Goal: Information Seeking & Learning: Learn about a topic

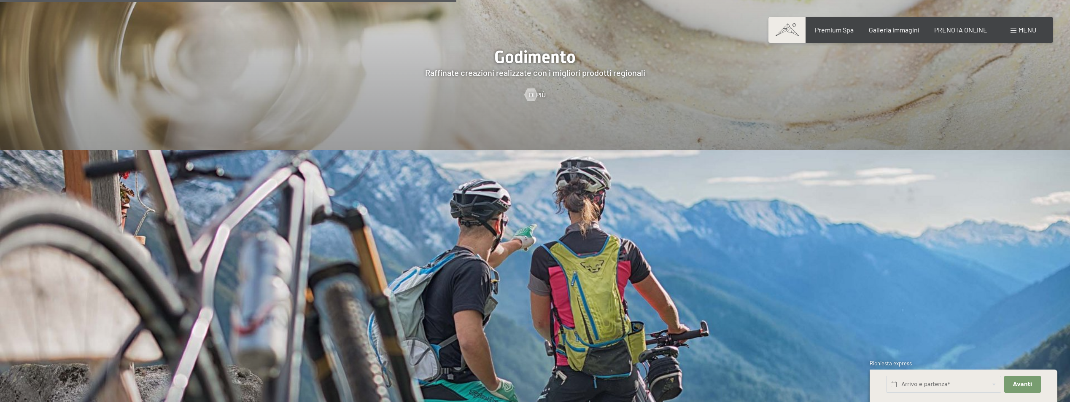
scroll to position [1898, 0]
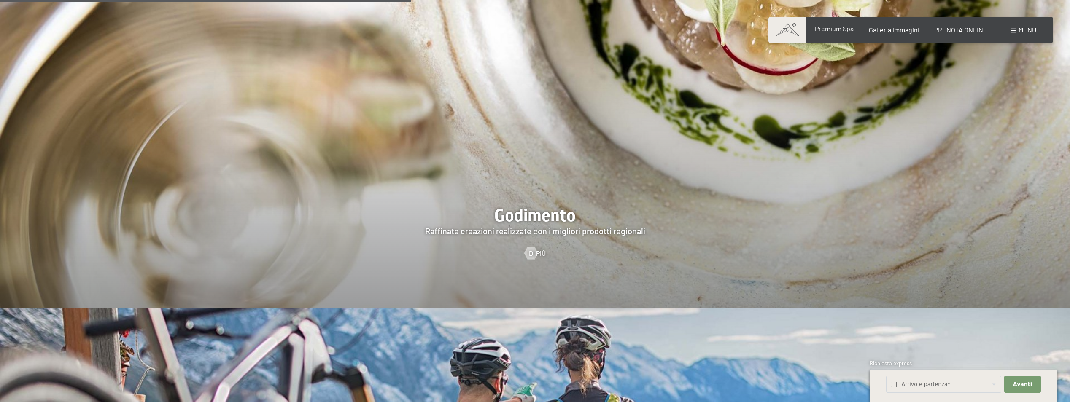
click at [834, 26] on span "Premium Spa" at bounding box center [834, 28] width 39 height 8
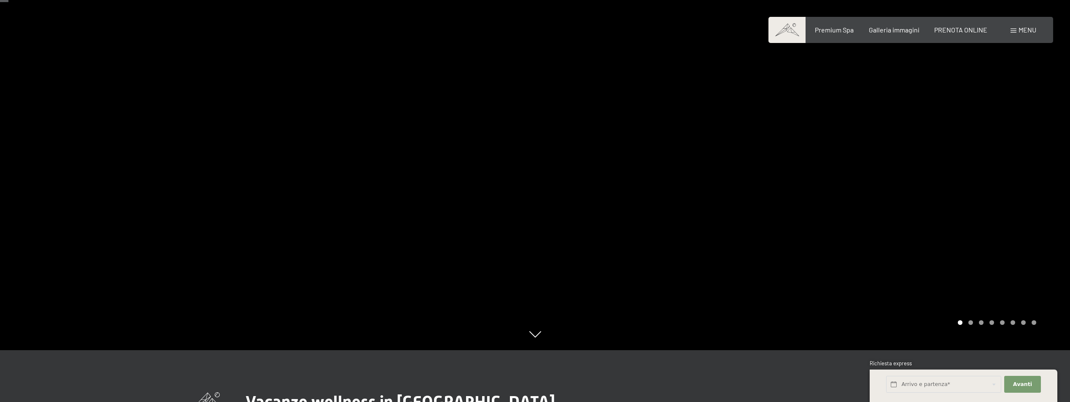
scroll to position [211, 0]
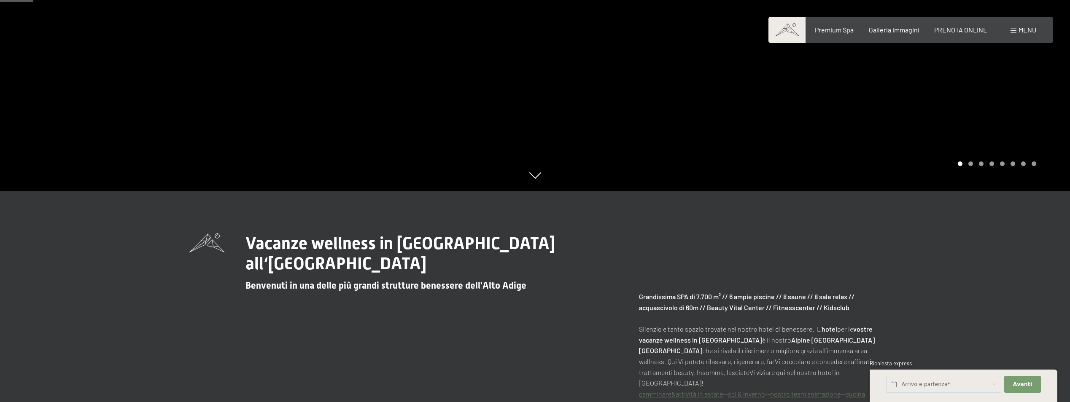
click at [969, 165] on div "Carousel Page 2" at bounding box center [971, 164] width 5 height 5
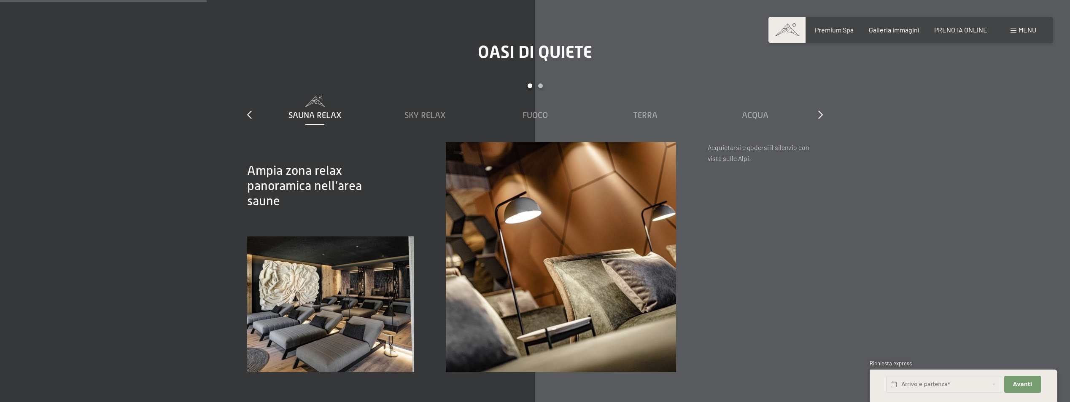
scroll to position [1308, 0]
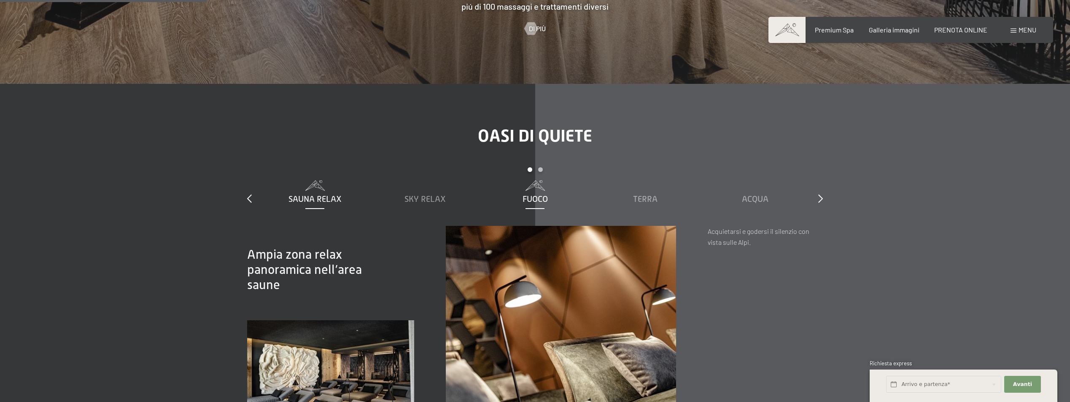
click at [538, 194] on span "Fuoco" at bounding box center [535, 198] width 25 height 9
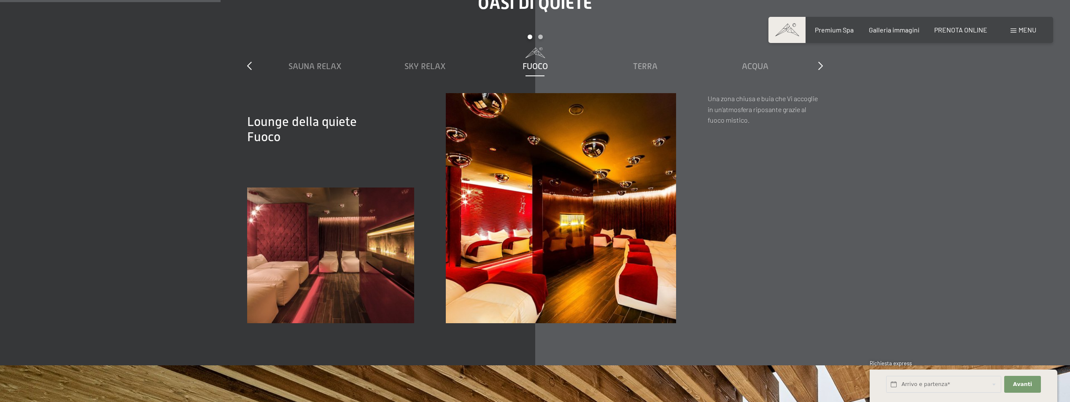
scroll to position [1392, 0]
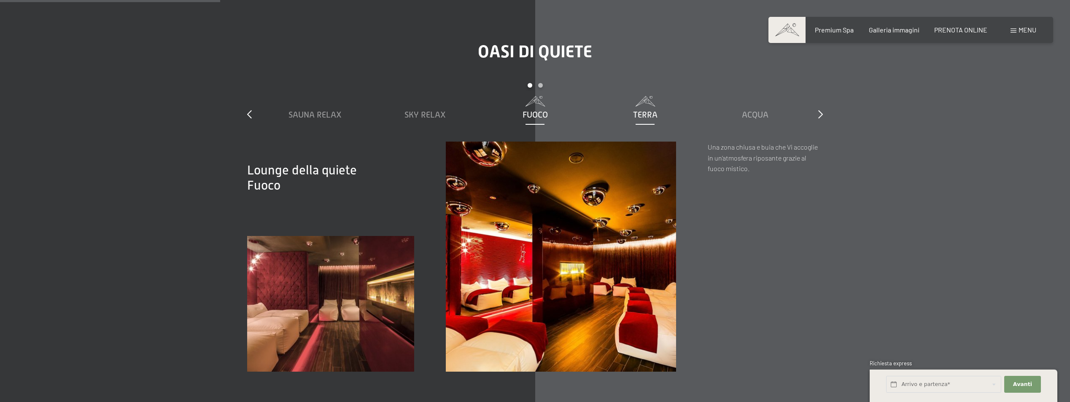
click at [642, 110] on span "Terra" at bounding box center [645, 114] width 24 height 9
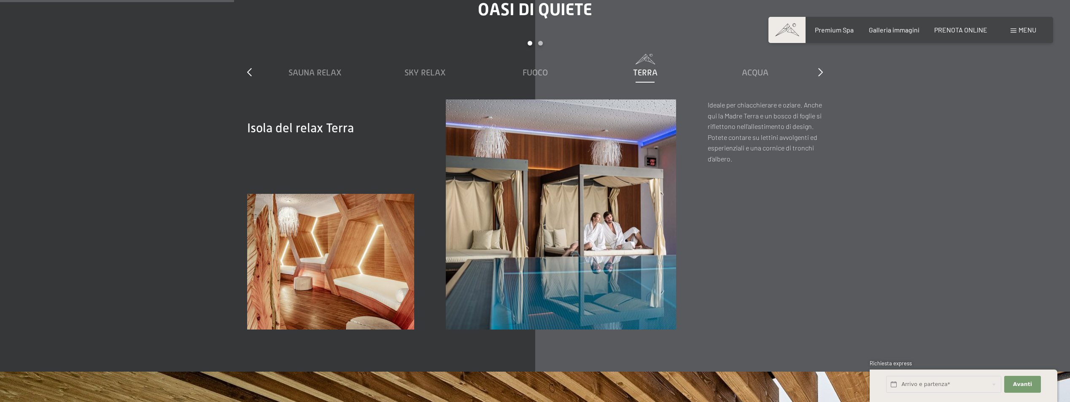
scroll to position [1308, 0]
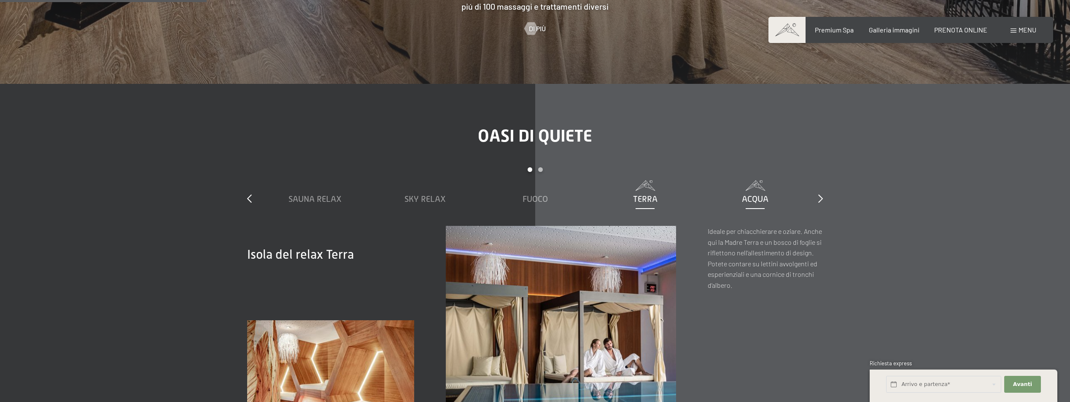
click at [753, 194] on span "Acqua" at bounding box center [755, 198] width 27 height 9
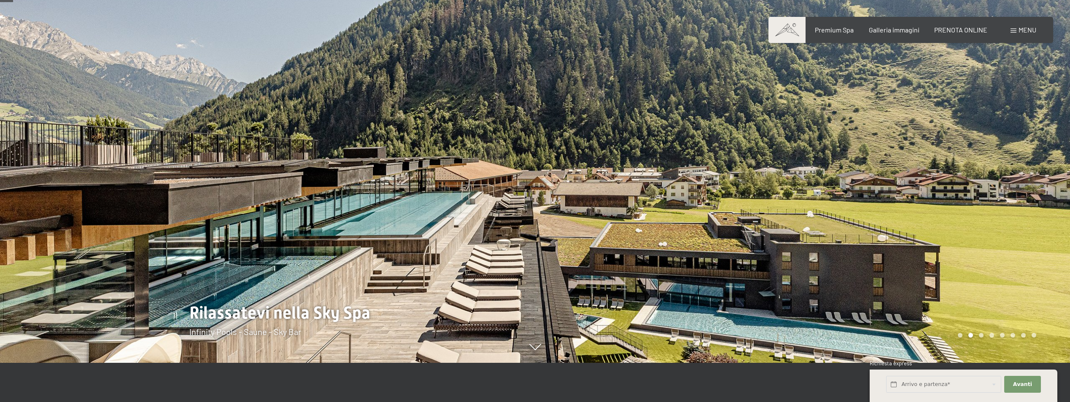
scroll to position [0, 0]
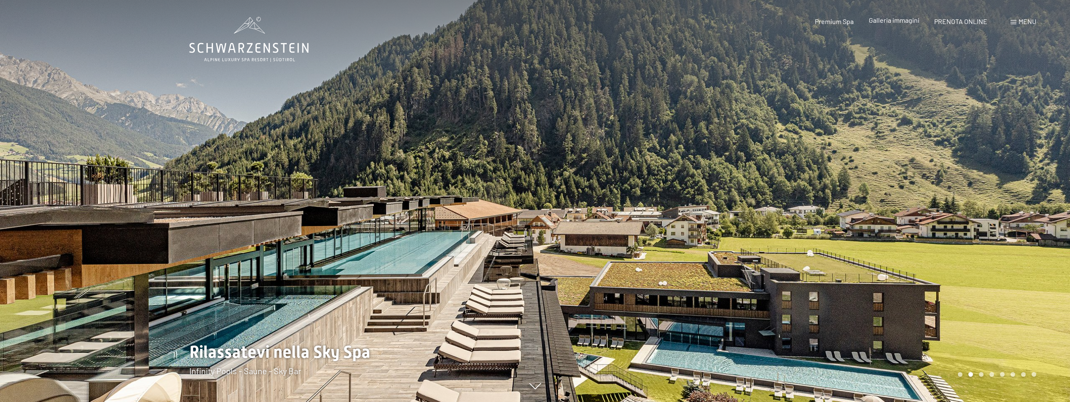
click at [894, 21] on span "Galleria immagini" at bounding box center [894, 20] width 51 height 8
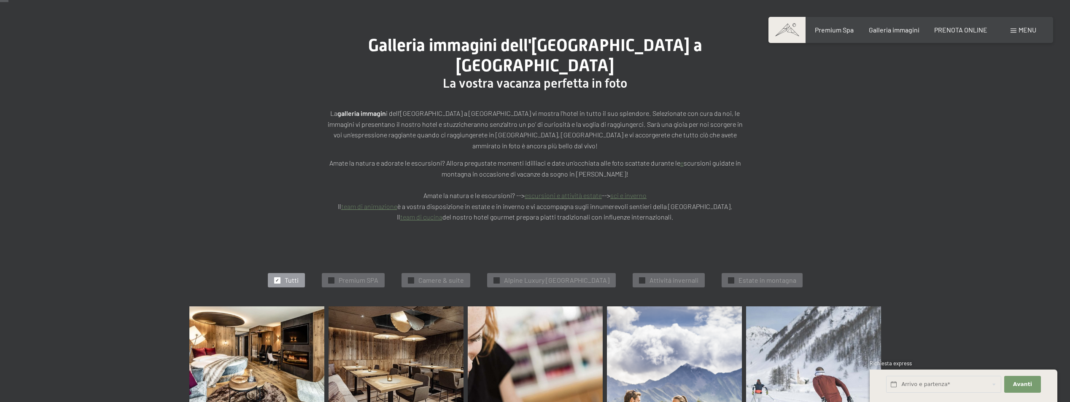
scroll to position [84, 0]
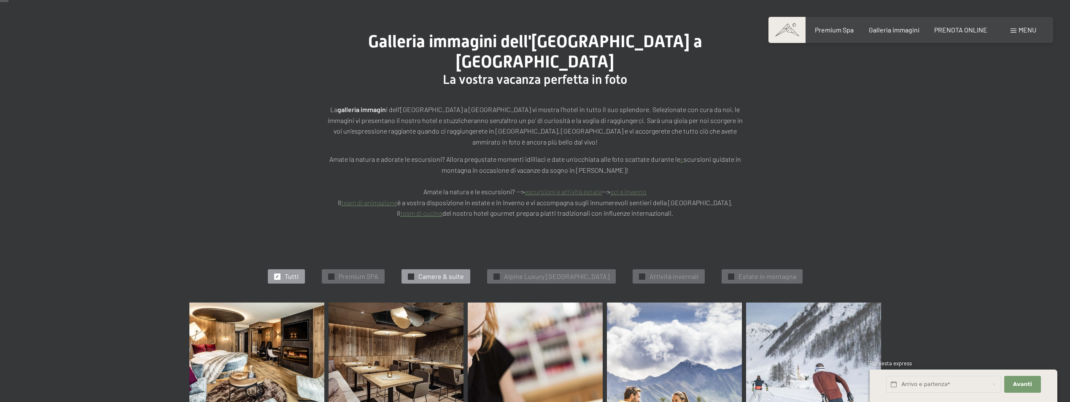
click at [434, 272] on span "Camere & suite" at bounding box center [441, 276] width 46 height 9
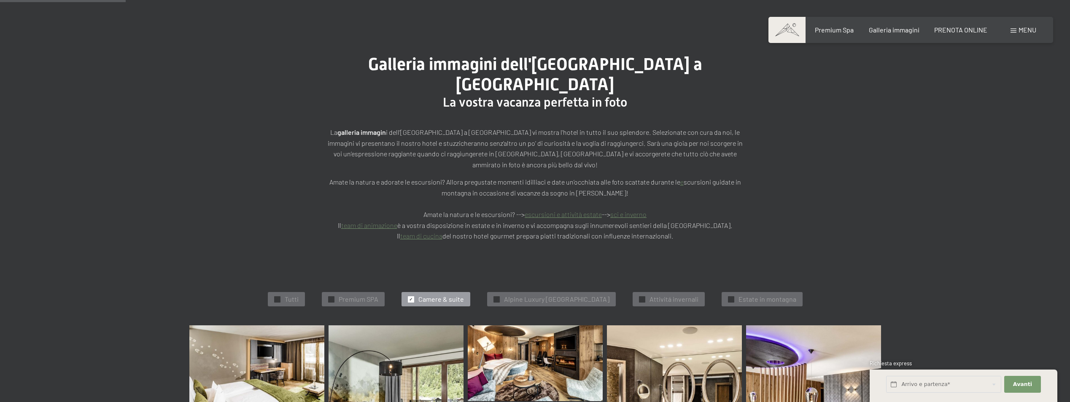
scroll to position [0, 0]
